Goal: Register for event/course

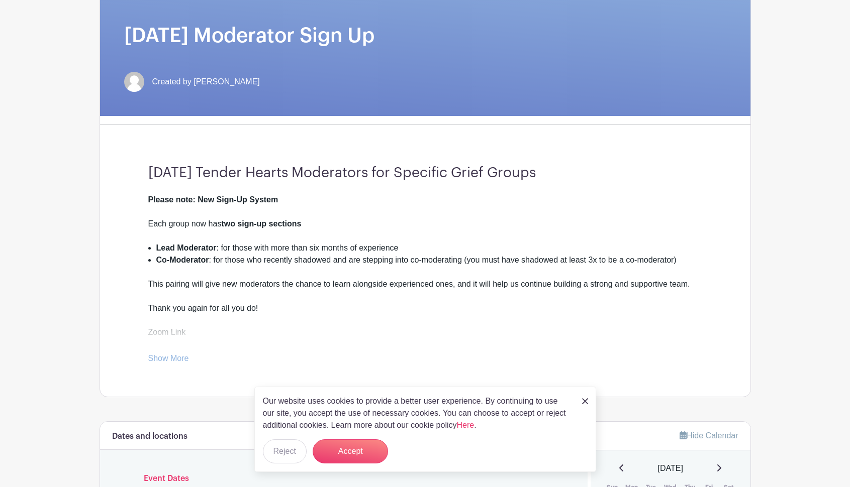
scroll to position [146, 0]
click at [325, 453] on button "Accept" at bounding box center [349, 452] width 75 height 24
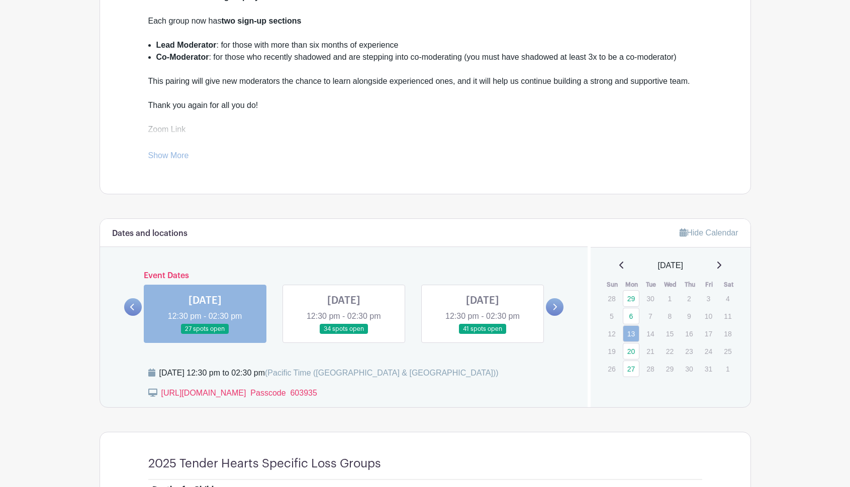
scroll to position [350, 0]
click at [205, 334] on link at bounding box center [205, 334] width 0 height 0
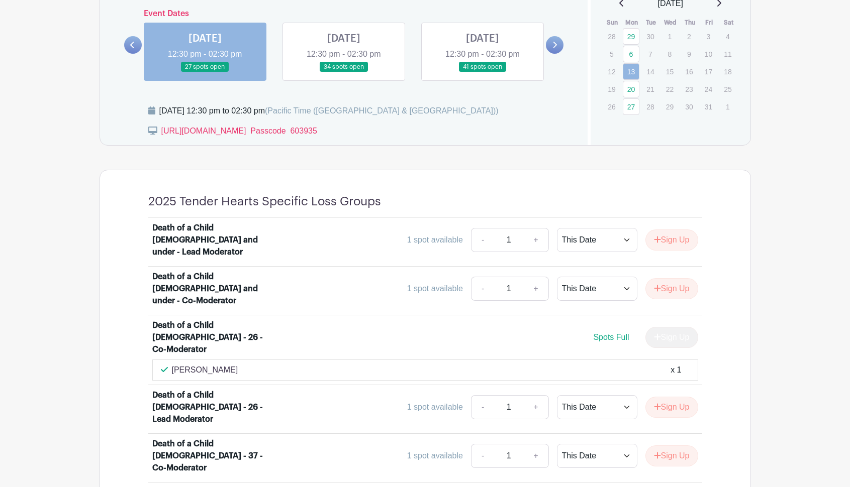
scroll to position [611, 0]
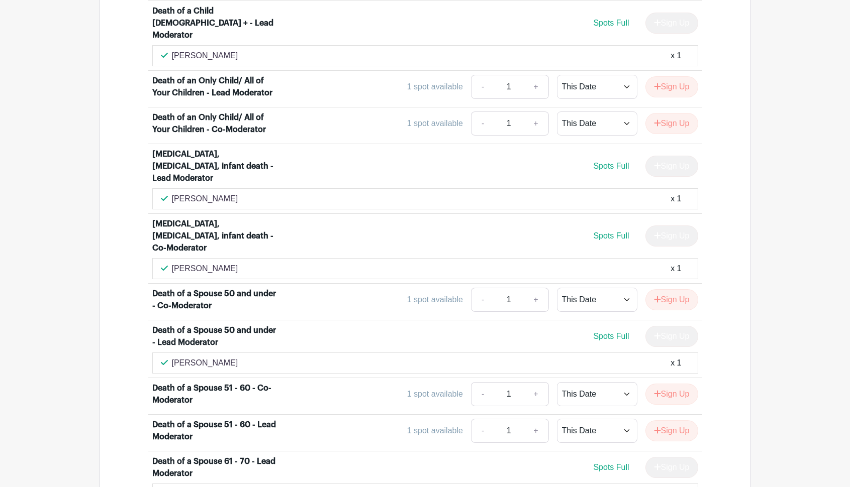
scroll to position [1187, 0]
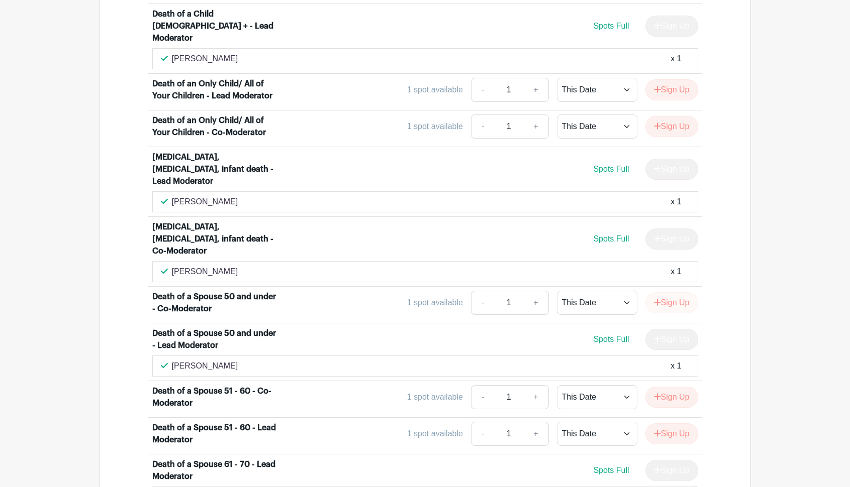
click at [664, 292] on button "Sign Up" at bounding box center [671, 302] width 53 height 21
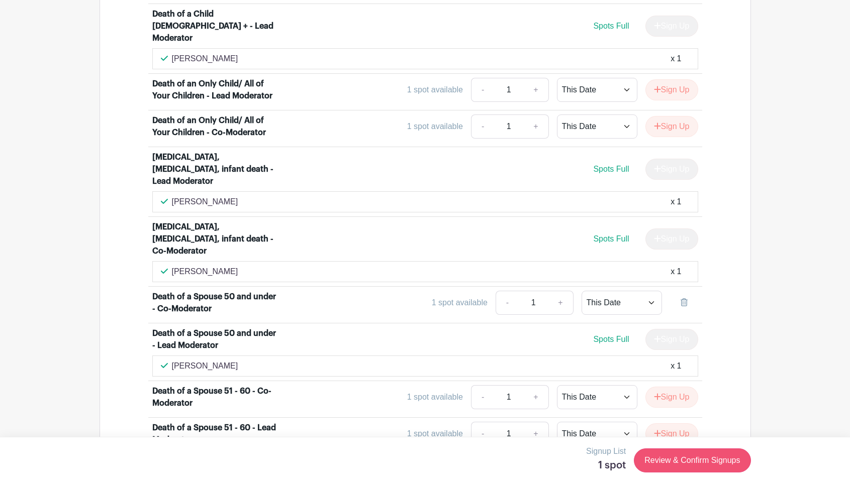
click at [680, 462] on link "Review & Confirm Signups" at bounding box center [692, 461] width 117 height 24
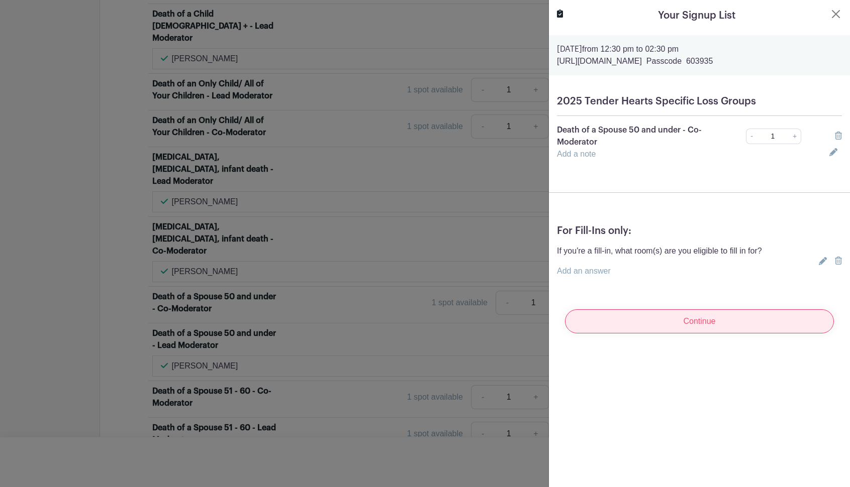
click at [704, 323] on input "Continue" at bounding box center [699, 321] width 269 height 24
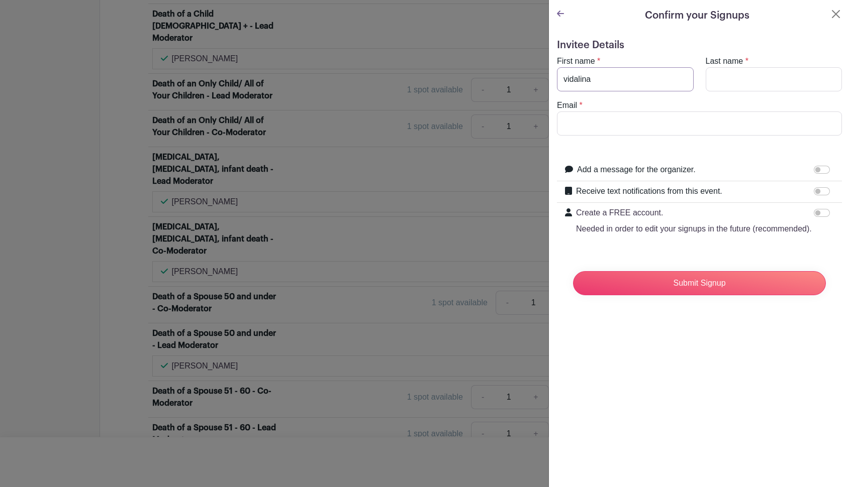
type input "vidalina"
type input "[PERSON_NAME]"
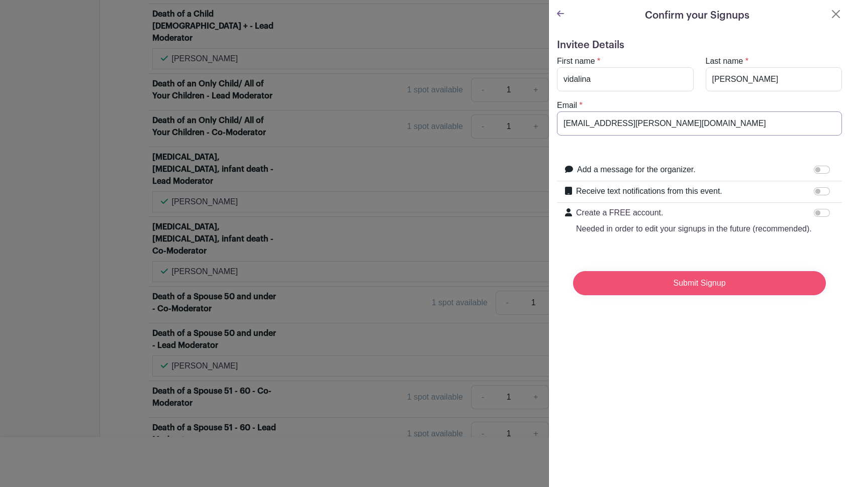
type input "[EMAIL_ADDRESS][PERSON_NAME][DOMAIN_NAME]"
click at [741, 278] on input "Submit Signup" at bounding box center [699, 283] width 253 height 24
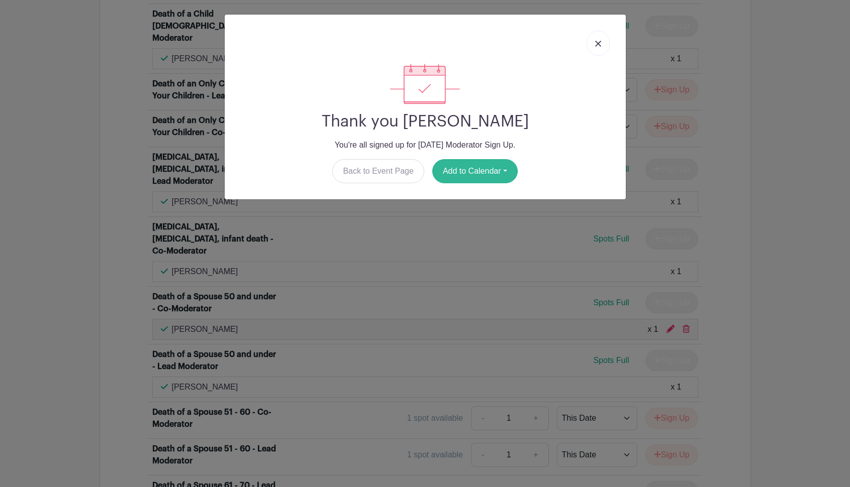
click at [477, 175] on button "Add to Calendar" at bounding box center [474, 171] width 85 height 24
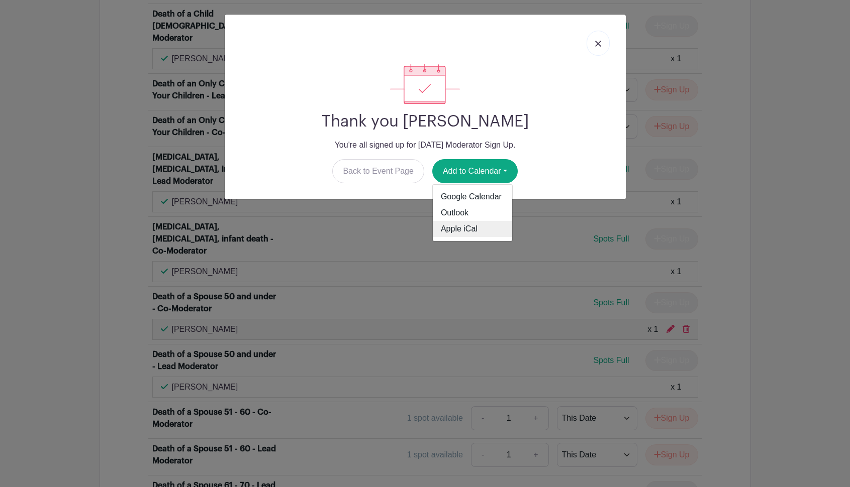
click at [471, 233] on link "Apple iCal" at bounding box center [472, 229] width 79 height 16
click at [596, 47] on link at bounding box center [597, 43] width 23 height 25
